Goal: Find specific page/section: Find specific page/section

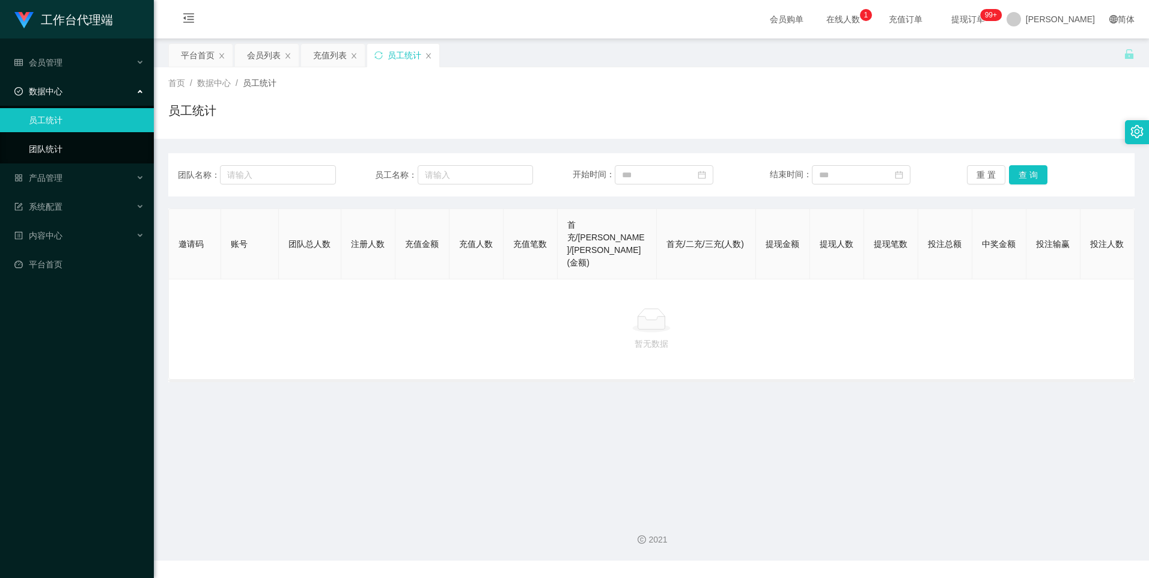
click at [75, 153] on link "团队统计" at bounding box center [86, 149] width 115 height 24
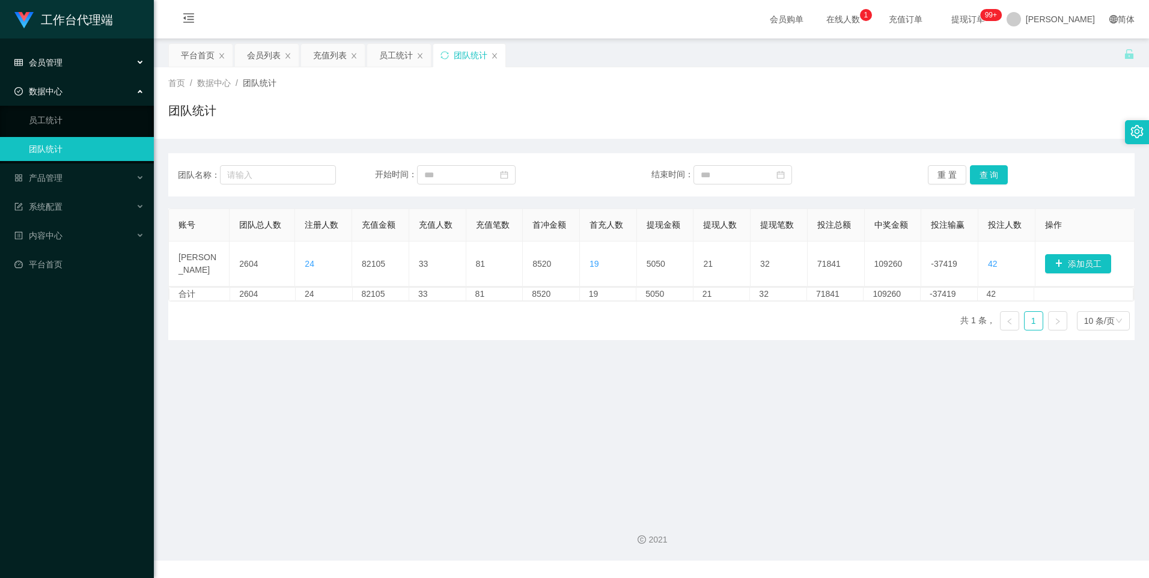
click at [56, 68] on div "会员管理" at bounding box center [77, 62] width 154 height 24
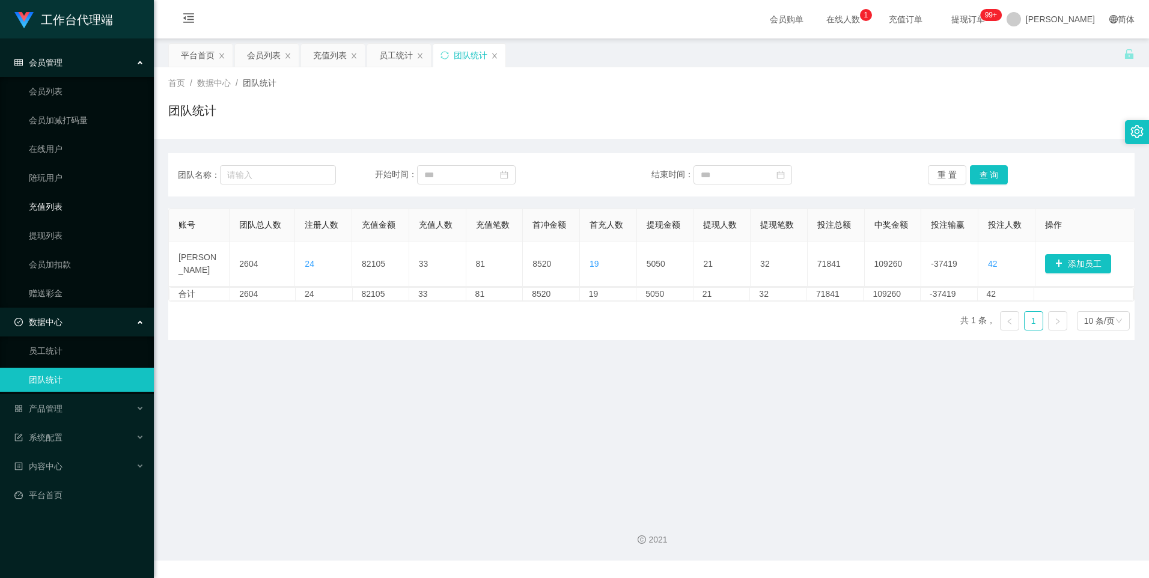
click at [64, 210] on link "充值列表" at bounding box center [86, 207] width 115 height 24
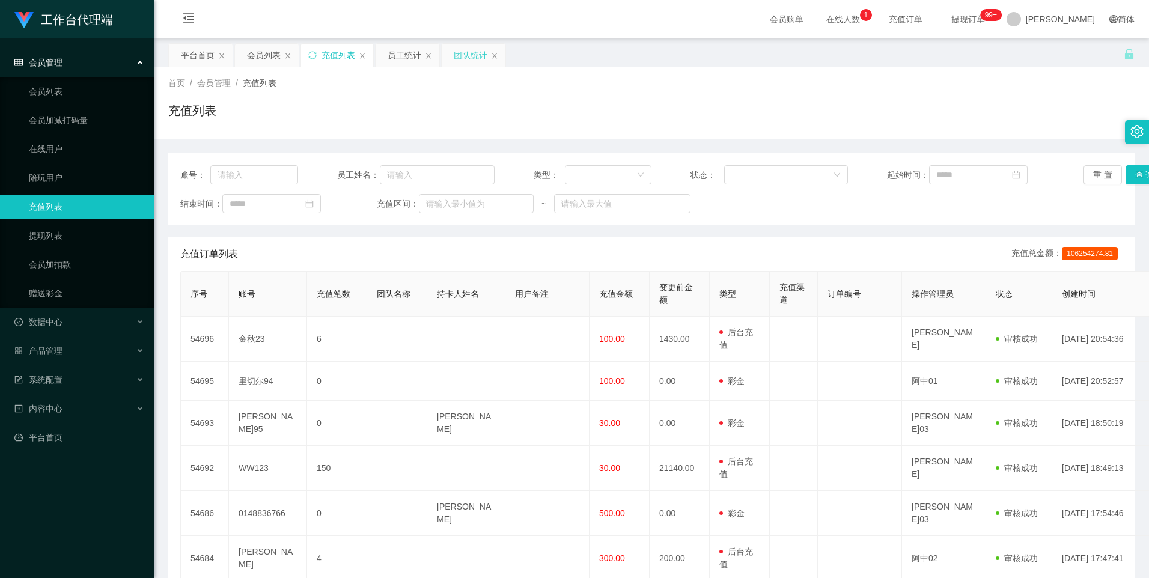
click at [469, 60] on div "团队统计" at bounding box center [471, 55] width 34 height 23
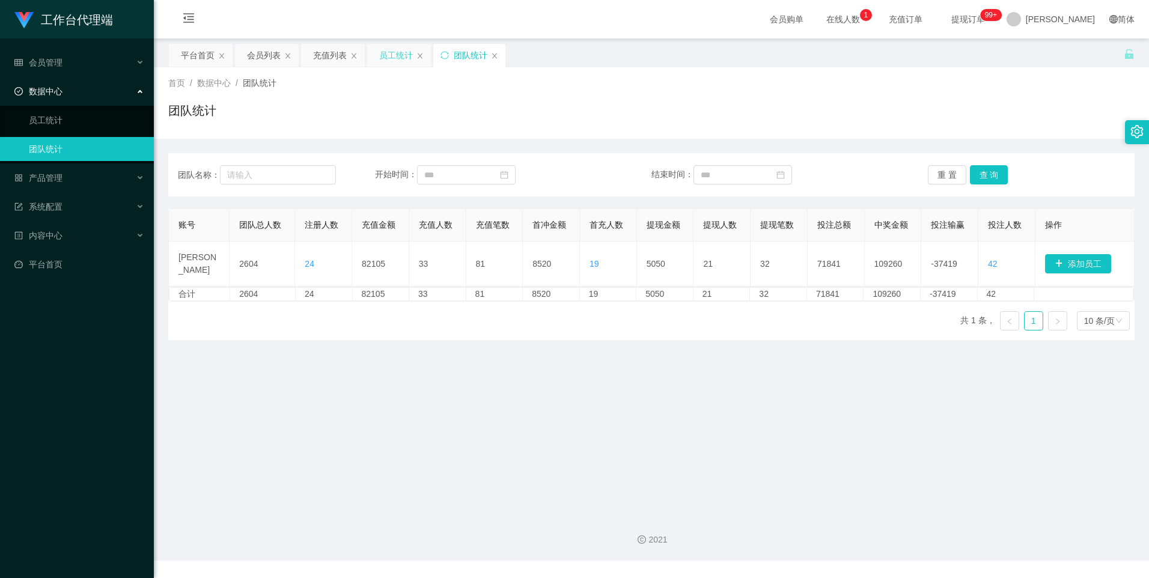
click at [392, 59] on div "员工统计" at bounding box center [396, 55] width 34 height 23
